Goal: Task Accomplishment & Management: Complete application form

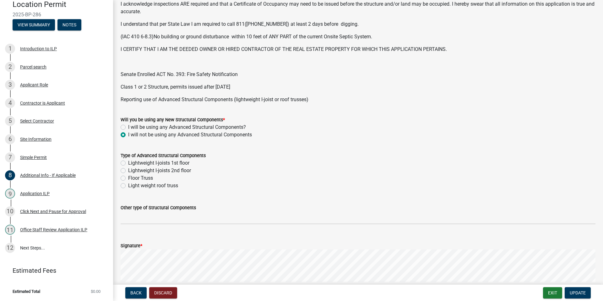
scroll to position [195, 0]
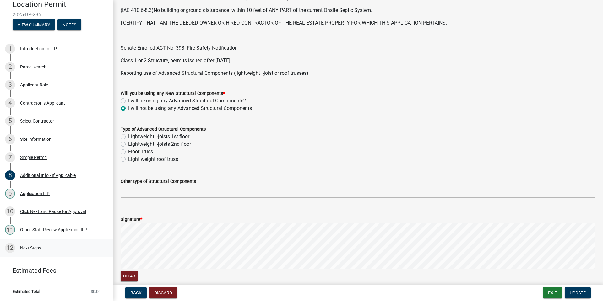
click at [30, 247] on link "12 Next Steps..." at bounding box center [56, 248] width 113 height 18
click at [37, 228] on div "Office Staff Review Application ILP" at bounding box center [53, 229] width 67 height 4
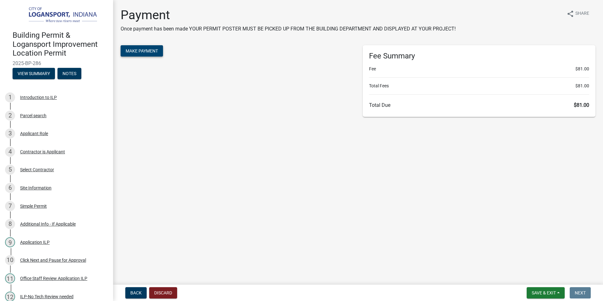
click at [156, 50] on span "Make Payment" at bounding box center [142, 50] width 32 height 5
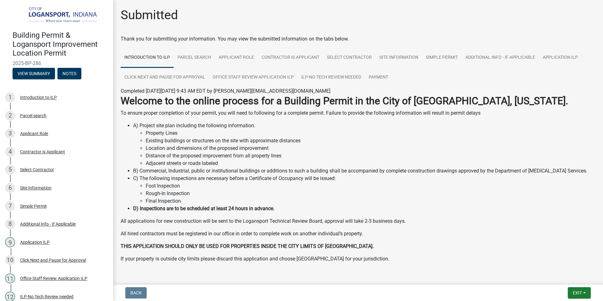
scroll to position [18, 0]
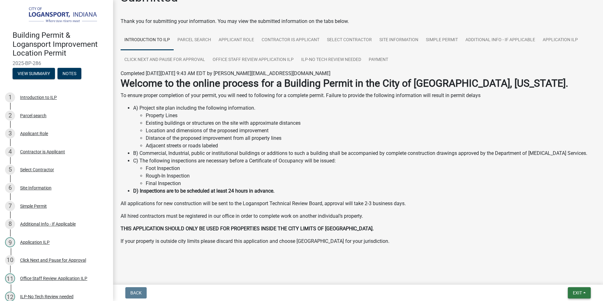
click at [577, 291] on span "Exit" at bounding box center [577, 292] width 9 height 5
click at [553, 276] on button "Save & Exit" at bounding box center [566, 276] width 50 height 15
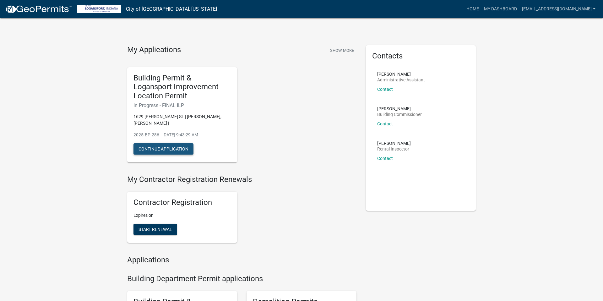
click at [169, 143] on button "Continue Application" at bounding box center [164, 148] width 60 height 11
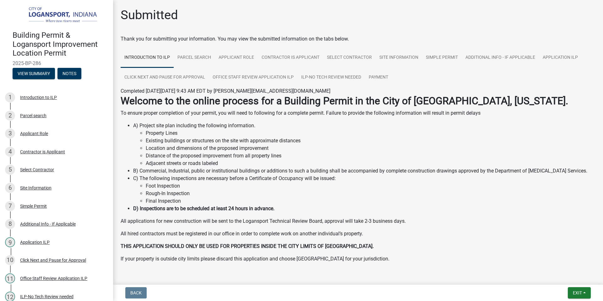
scroll to position [18, 0]
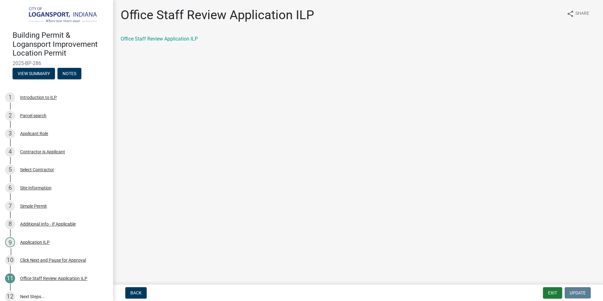
scroll to position [49, 0]
